Goal: Navigation & Orientation: Find specific page/section

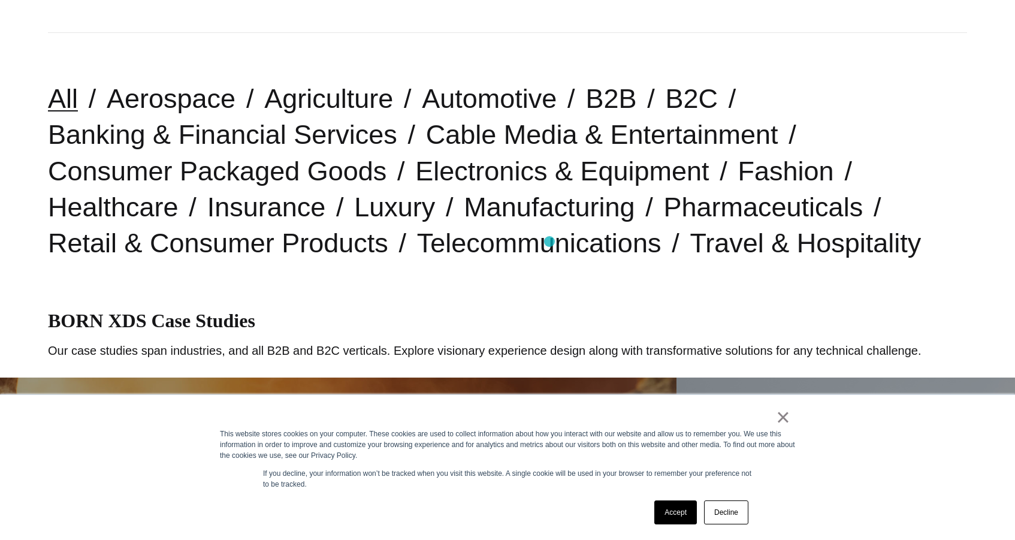
scroll to position [290, 0]
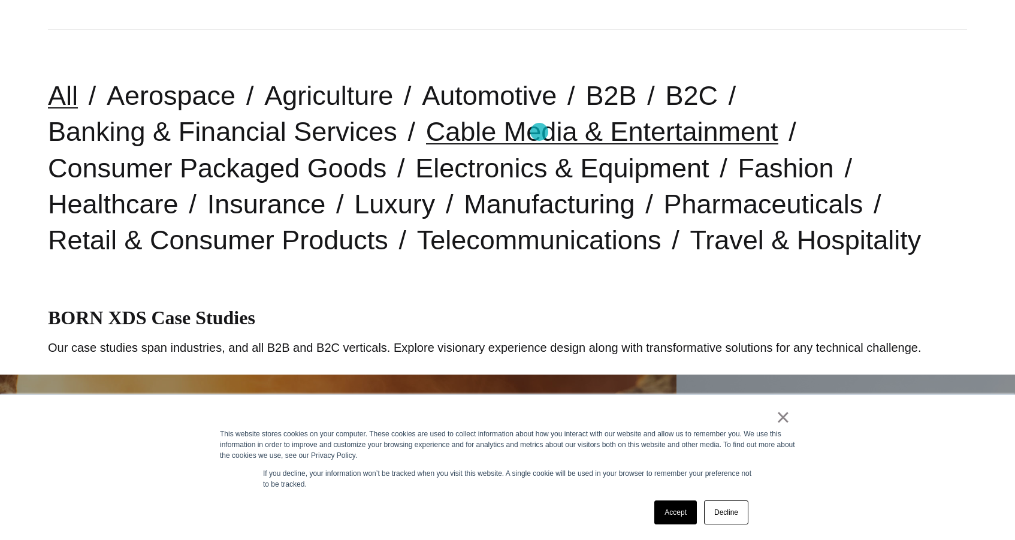
click at [539, 132] on link "Cable Media & Entertainment" at bounding box center [602, 131] width 352 height 31
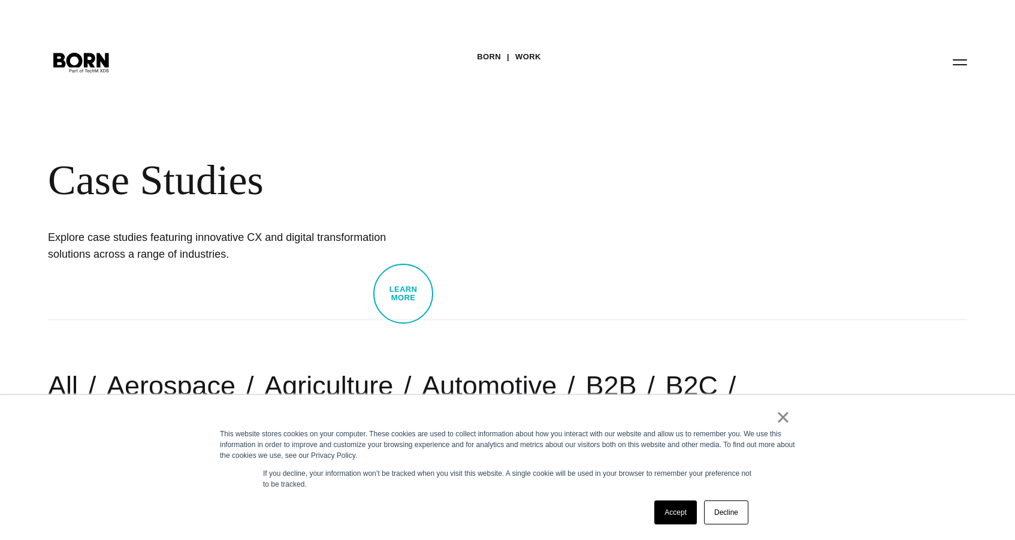
scroll to position [0, 0]
click at [532, 62] on link "Work" at bounding box center [528, 57] width 26 height 18
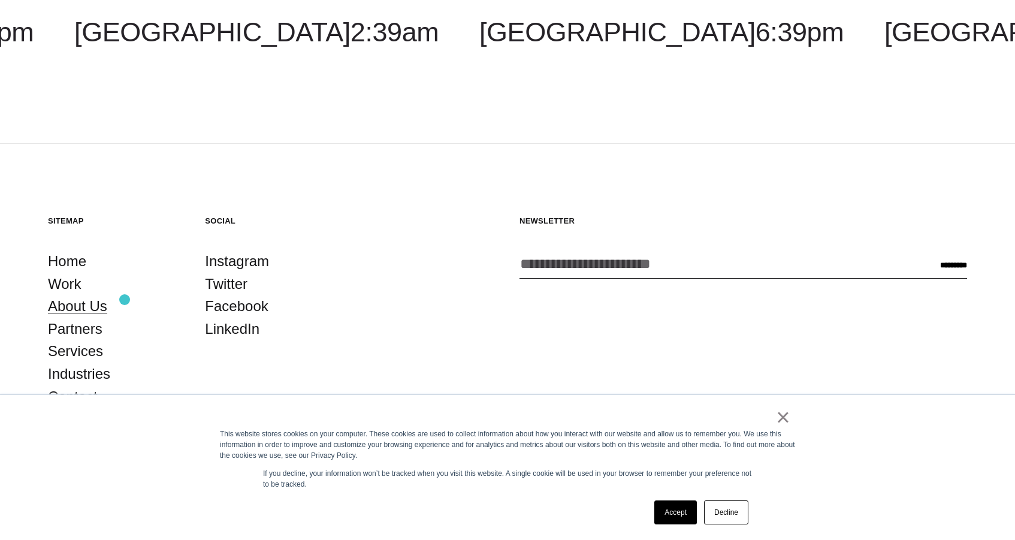
scroll to position [3997, 0]
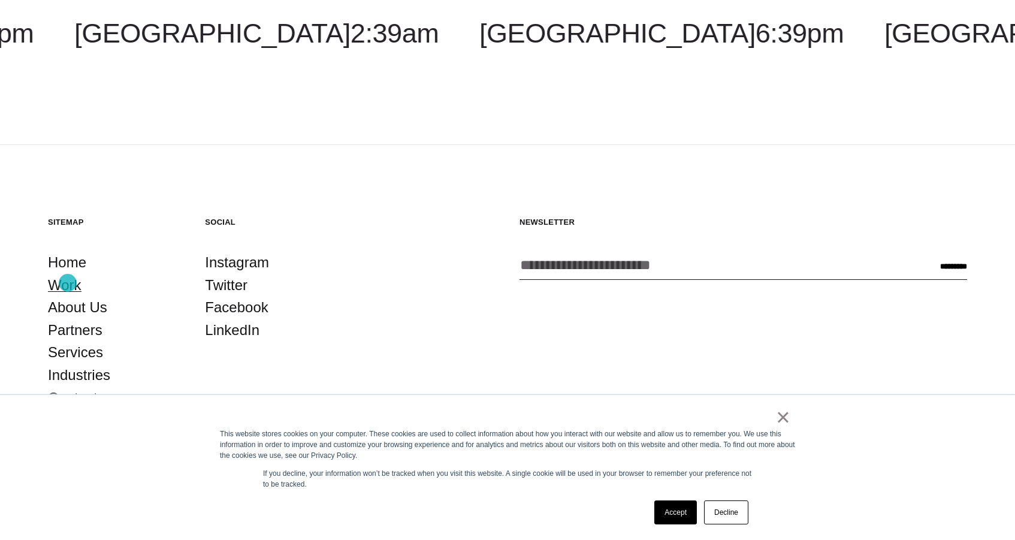
click at [68, 283] on link "Work" at bounding box center [65, 285] width 34 height 23
